Goal: Information Seeking & Learning: Learn about a topic

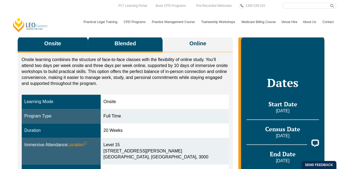
click at [145, 37] on button "Blended" at bounding box center [125, 44] width 75 height 17
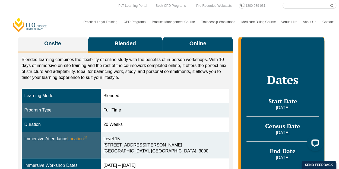
click at [191, 39] on button "Online" at bounding box center [198, 44] width 70 height 17
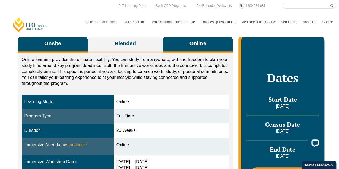
click at [72, 43] on button "Onsite" at bounding box center [53, 44] width 70 height 17
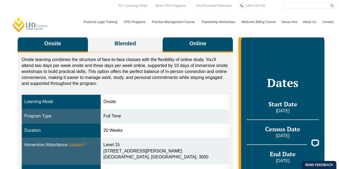
click at [212, 43] on button "Online" at bounding box center [198, 44] width 70 height 17
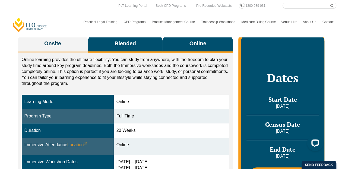
click at [140, 49] on button "Blended" at bounding box center [125, 44] width 75 height 17
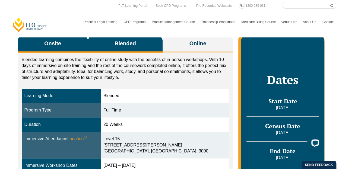
click at [55, 40] on span "Onsite" at bounding box center [52, 44] width 17 height 8
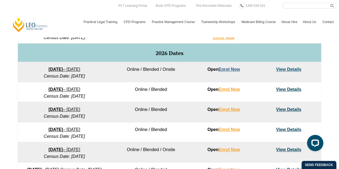
click at [226, 70] on link "Enrol Now" at bounding box center [229, 69] width 21 height 5
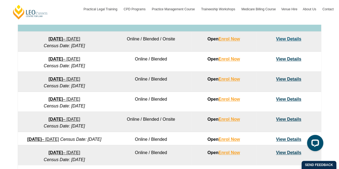
scroll to position [320, 0]
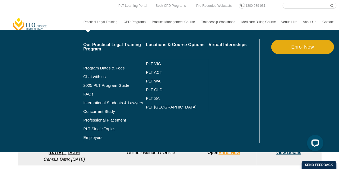
click at [99, 88] on li "2025 PLT Program Guide" at bounding box center [114, 85] width 63 height 9
click at [100, 86] on link "2025 PLT Program Guide" at bounding box center [107, 85] width 49 height 4
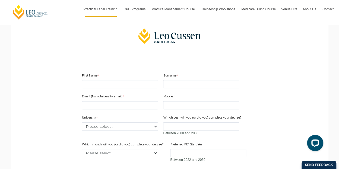
scroll to position [105, 0]
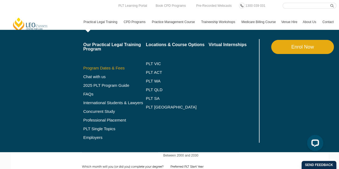
click at [114, 68] on link "Program Dates & Fees" at bounding box center [114, 68] width 63 height 4
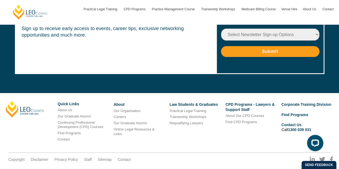
scroll to position [2995, 0]
click at [64, 137] on link "Contact" at bounding box center [64, 139] width 12 height 4
